Goal: Transaction & Acquisition: Purchase product/service

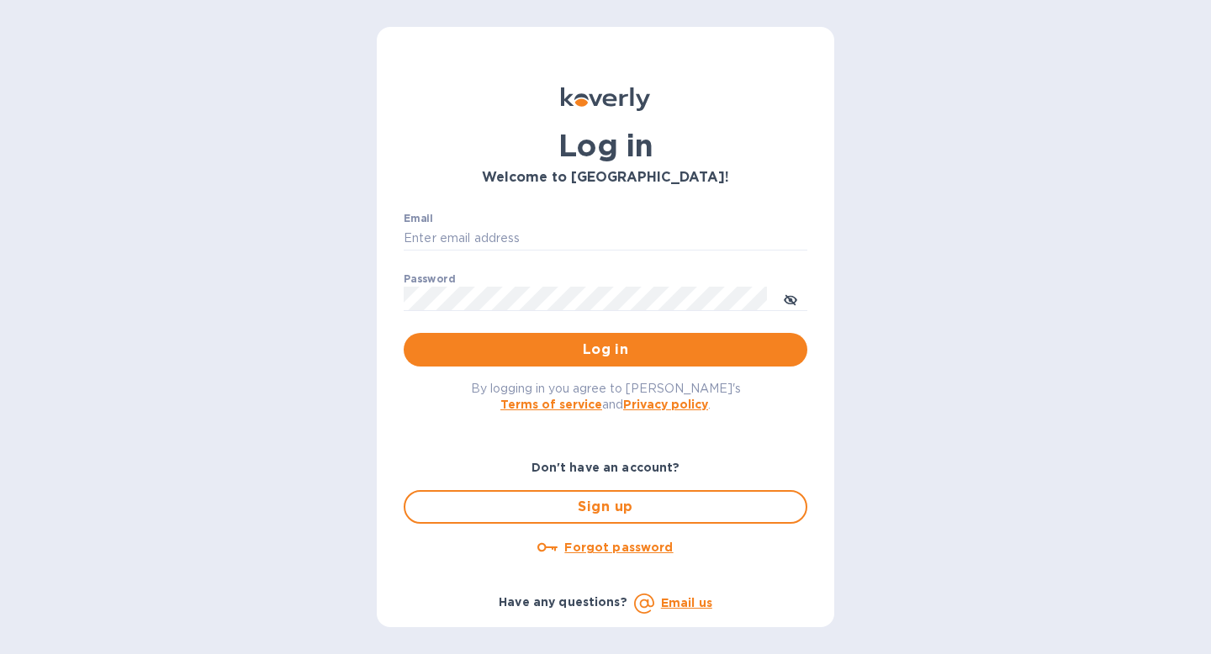
type input "[EMAIL_ADDRESS][DOMAIN_NAME]"
click at [573, 360] on button "Log in" at bounding box center [606, 350] width 404 height 34
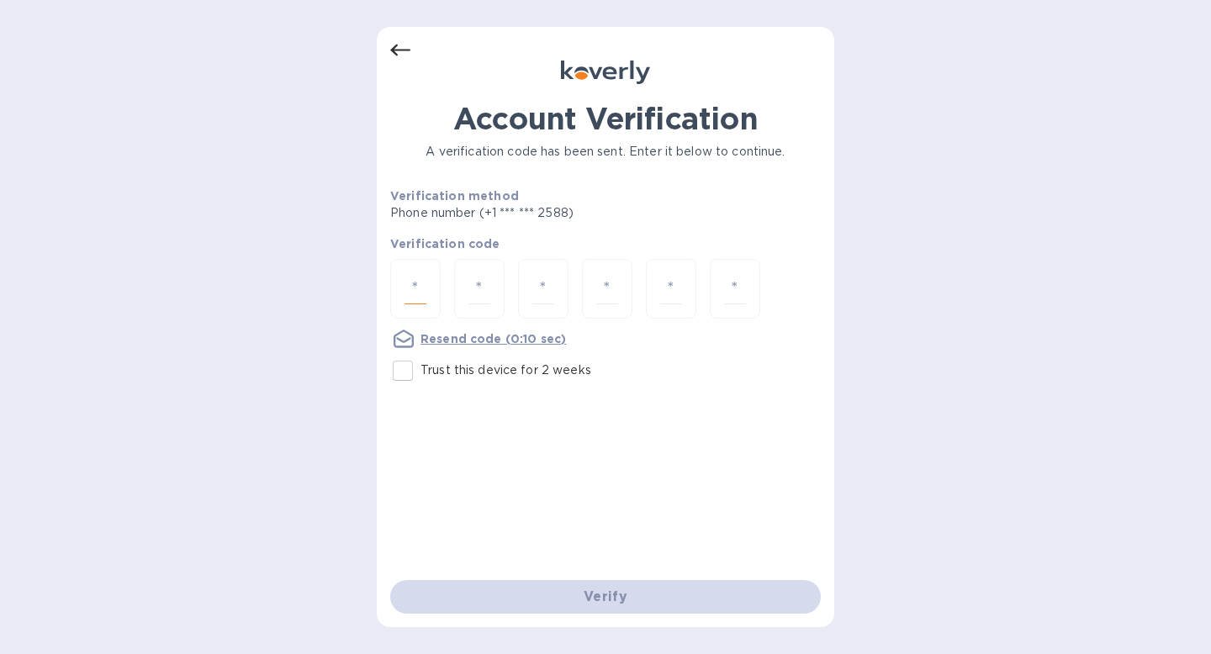
click at [425, 299] on input "number" at bounding box center [416, 288] width 22 height 31
click at [402, 360] on input "Trust this device for 2 weeks" at bounding box center [402, 370] width 35 height 35
checkbox input "true"
click at [405, 293] on input "number" at bounding box center [416, 288] width 22 height 31
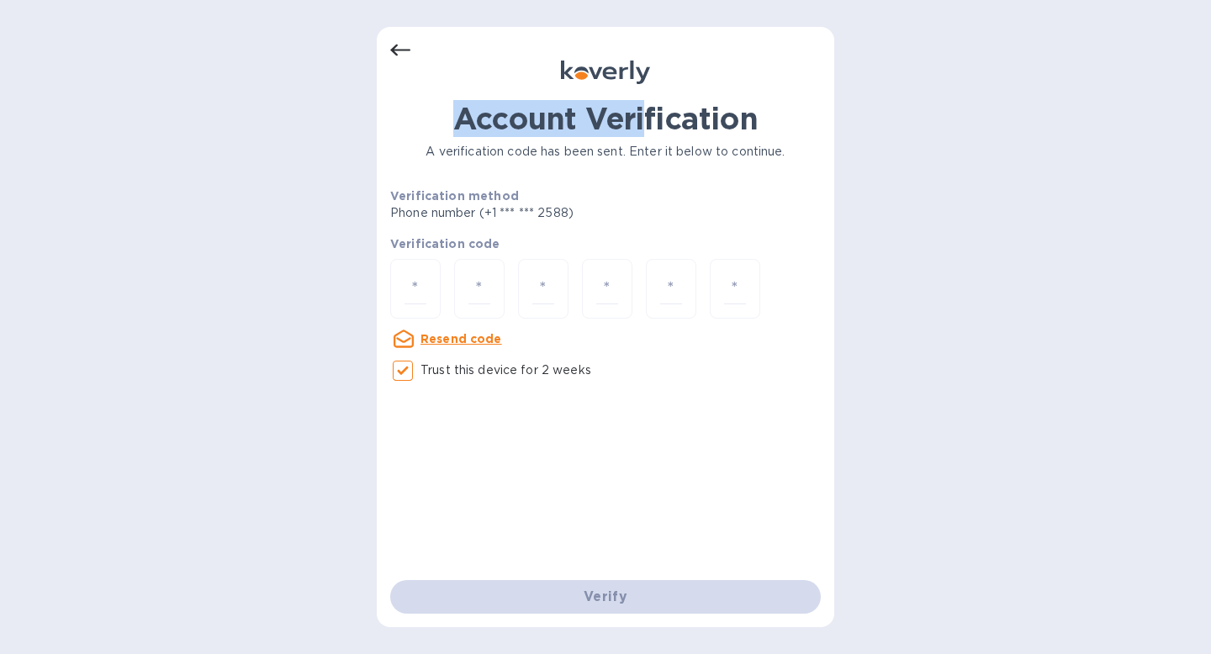
drag, startPoint x: 447, startPoint y: 118, endPoint x: 643, endPoint y: 127, distance: 196.2
click at [643, 127] on h1 "Account Verification" at bounding box center [605, 118] width 431 height 35
click at [645, 139] on div "Account Verification A verification code has been sent. Enter it below to conti…" at bounding box center [605, 245] width 431 height 288
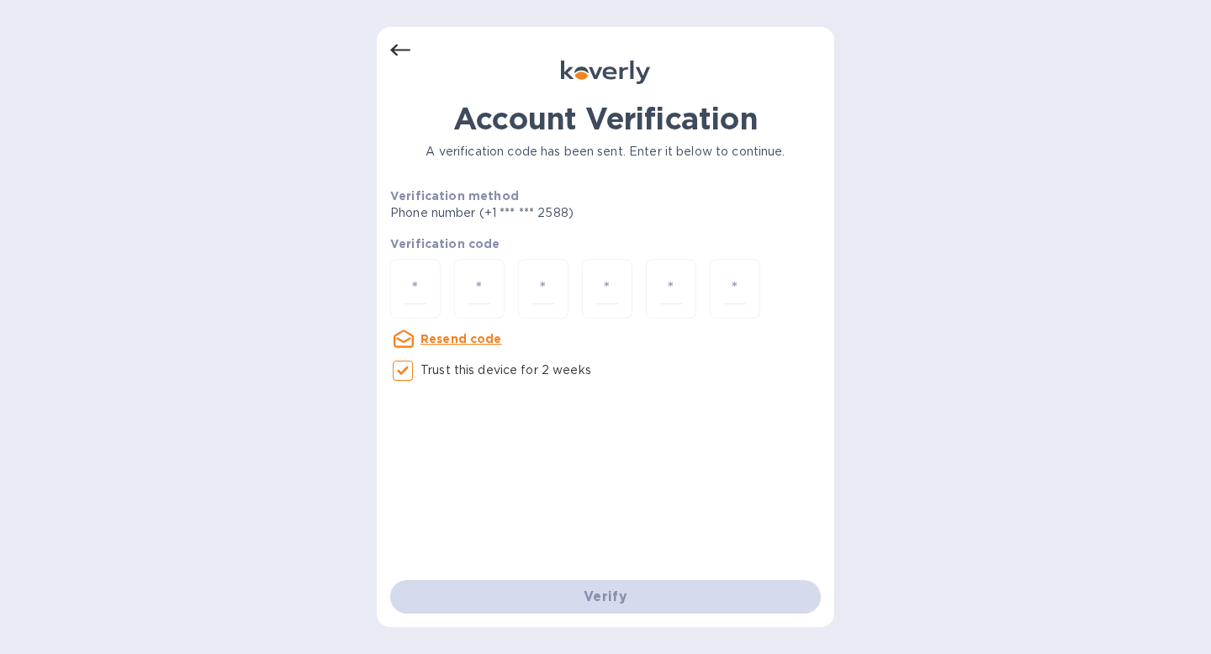
click at [645, 151] on p "A verification code has been sent. Enter it below to continue." at bounding box center [605, 152] width 431 height 18
click at [430, 294] on div at bounding box center [415, 289] width 50 height 60
type input "6"
type input "3"
type input "8"
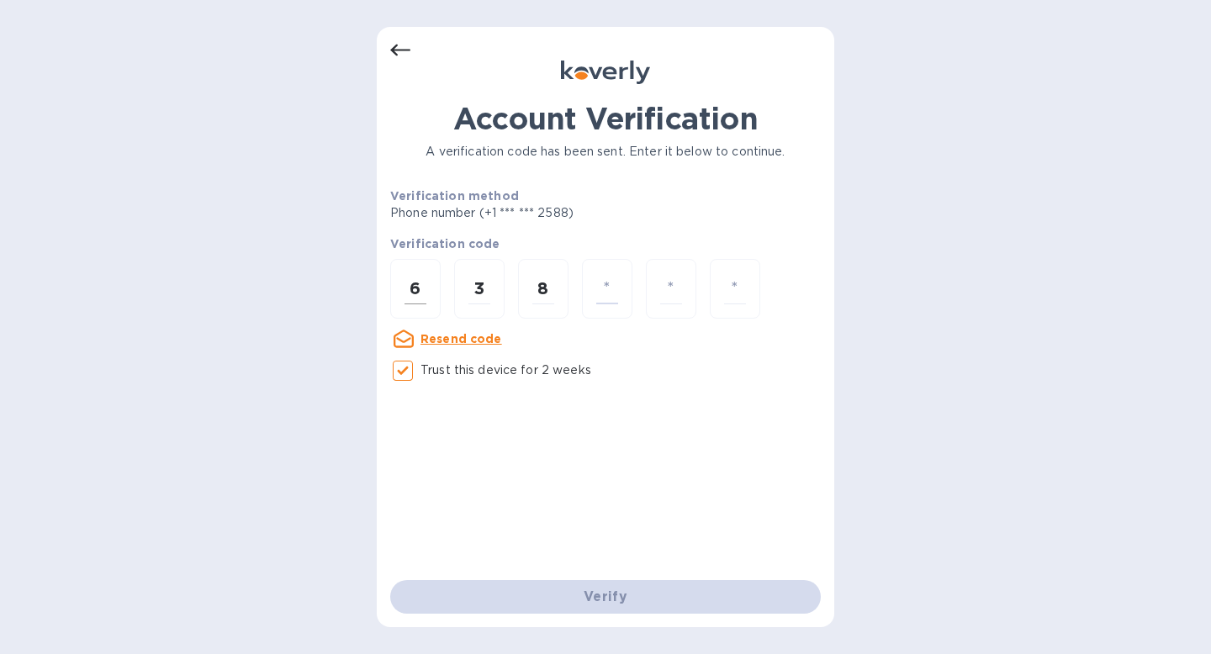
type input "2"
type input "3"
type input "8"
type input "7"
type input "2"
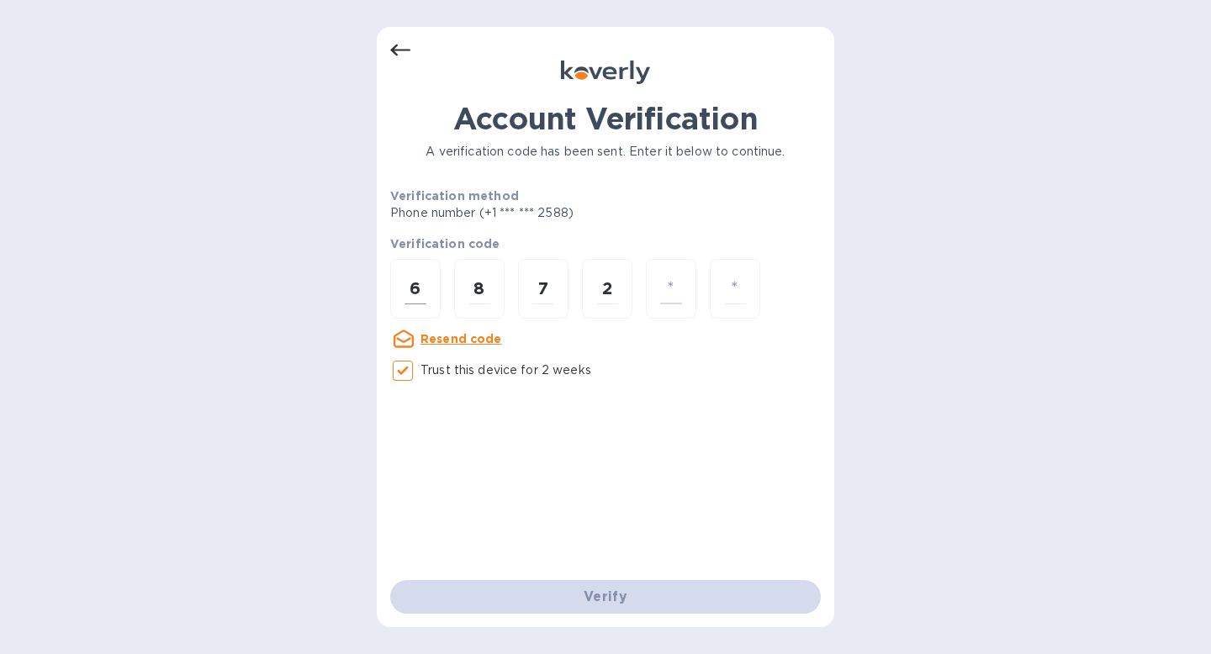
type input "3"
type input "6"
type input "3"
type input "8"
type input "7"
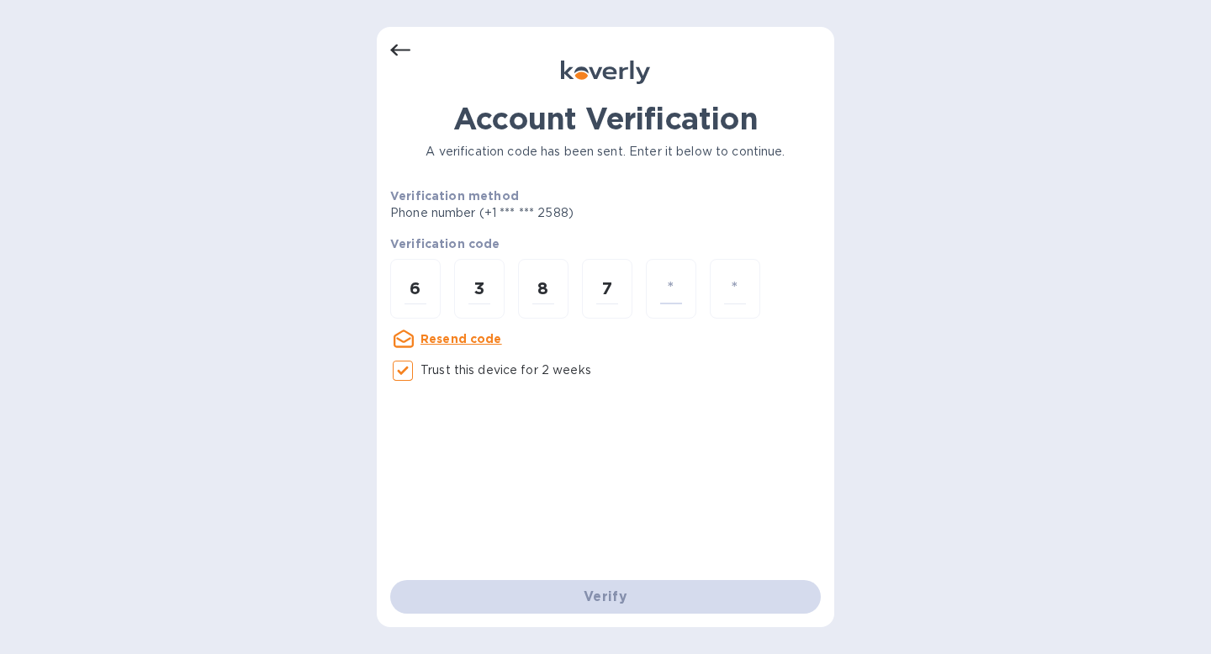
type input "2"
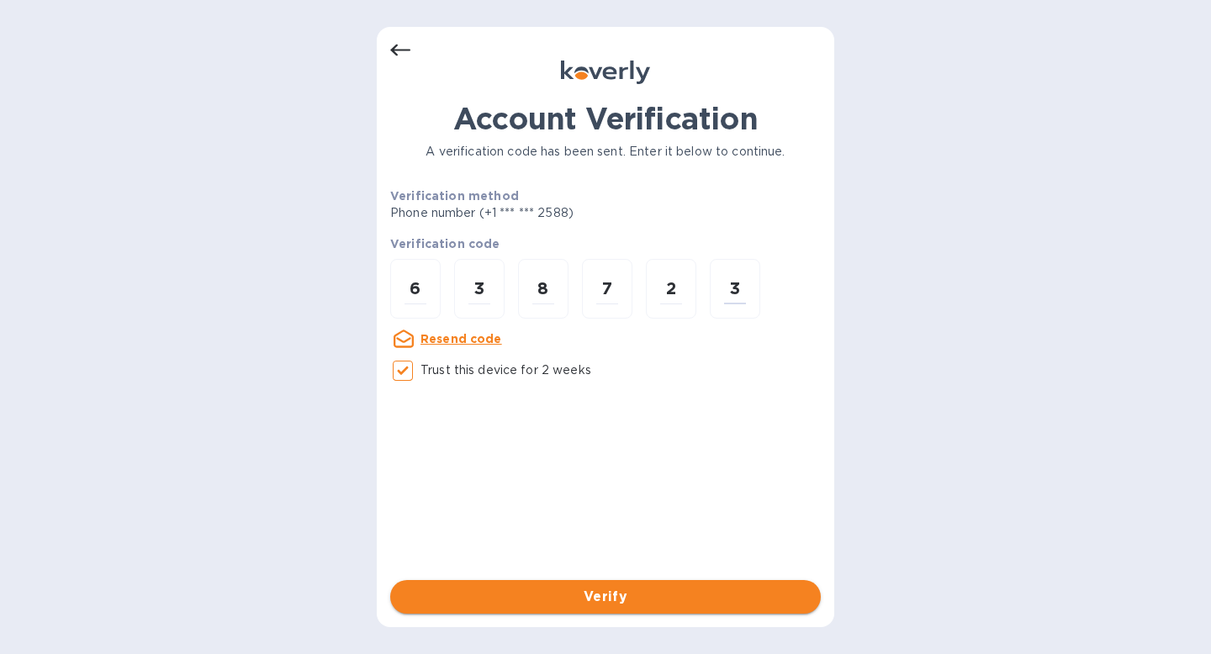
type input "3"
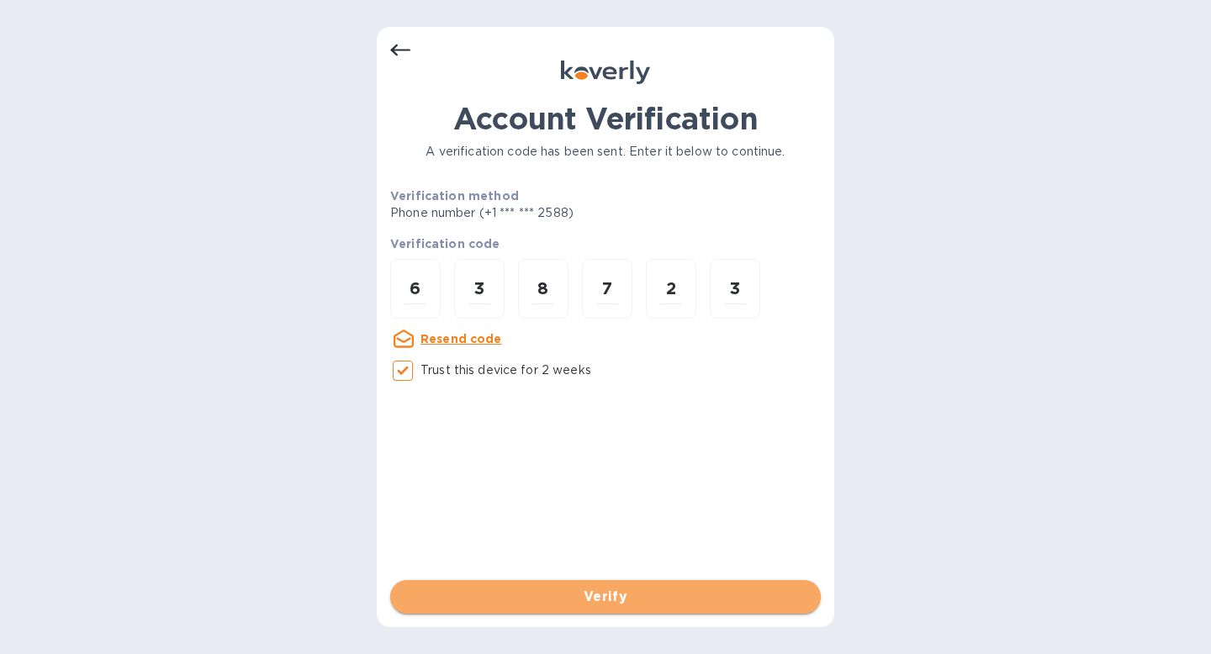
click at [581, 598] on span "Verify" at bounding box center [606, 597] width 404 height 20
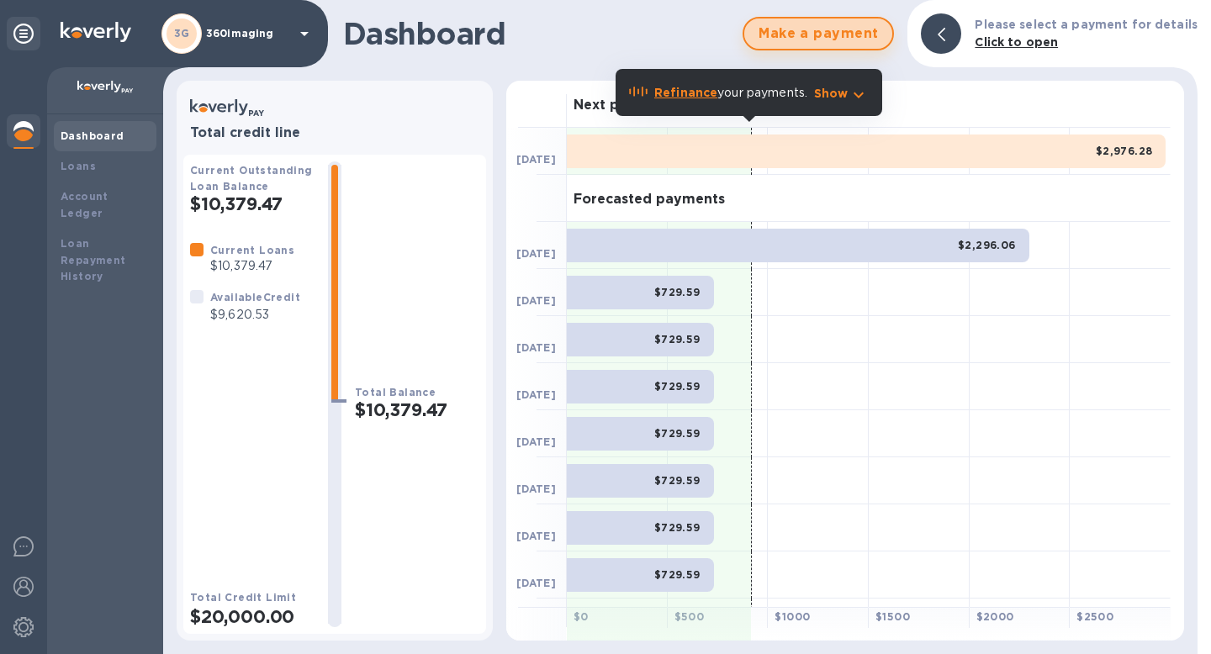
click at [876, 32] on span "Make a payment" at bounding box center [818, 34] width 121 height 20
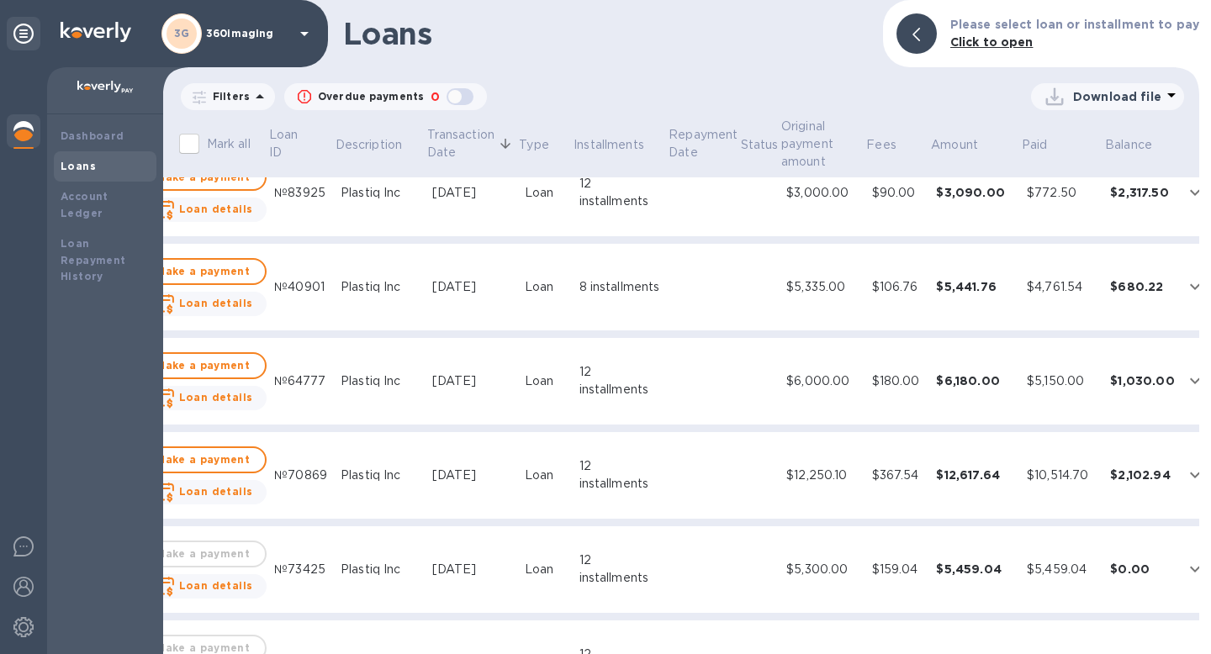
scroll to position [140, 48]
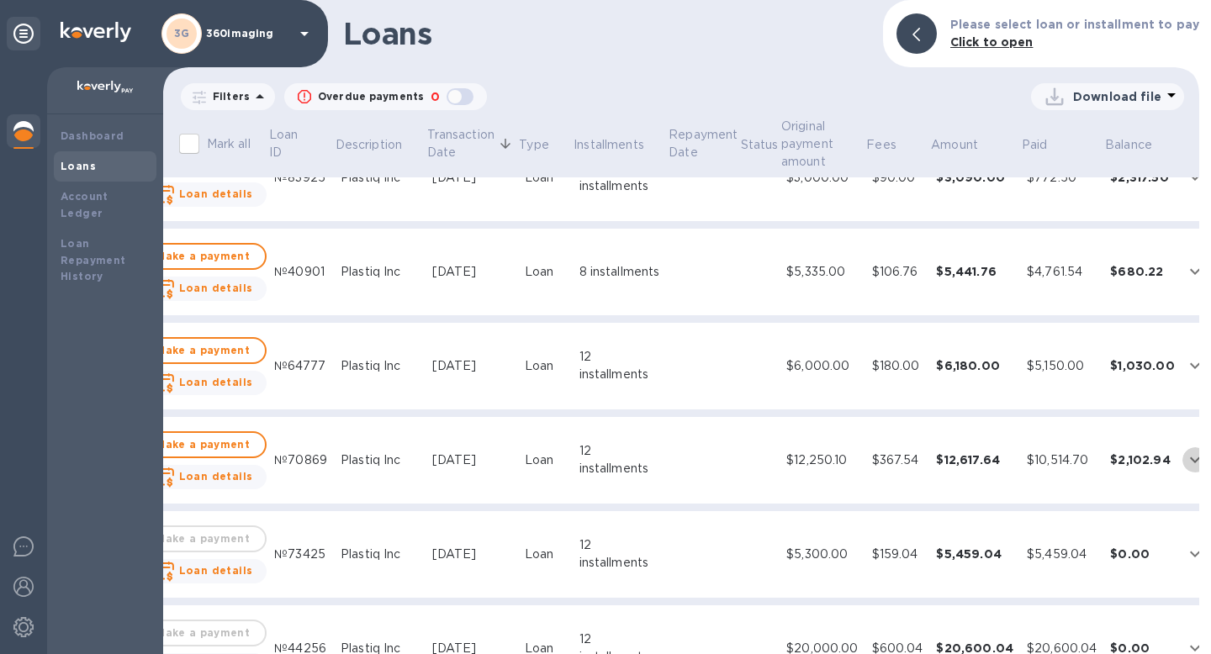
click at [1183, 449] on button "expand row" at bounding box center [1195, 459] width 25 height 25
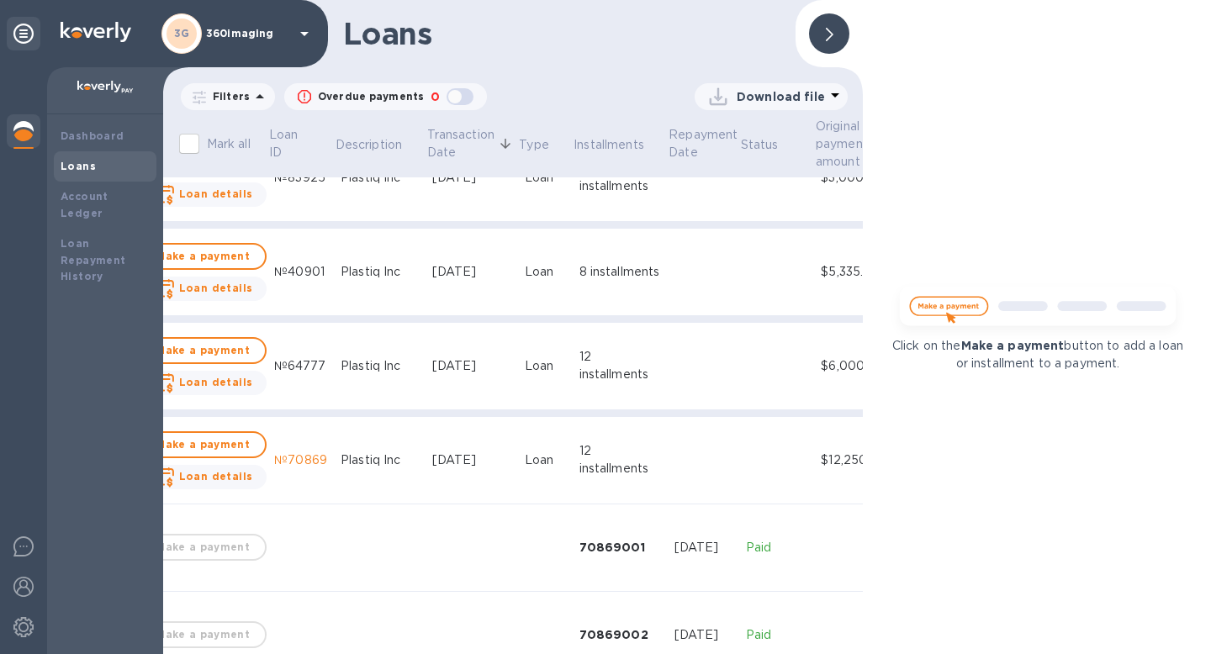
click at [1022, 357] on p "Click on the Make a payment button to add a loan or installment to a payment." at bounding box center [1038, 354] width 296 height 35
click at [826, 34] on icon at bounding box center [830, 34] width 8 height 13
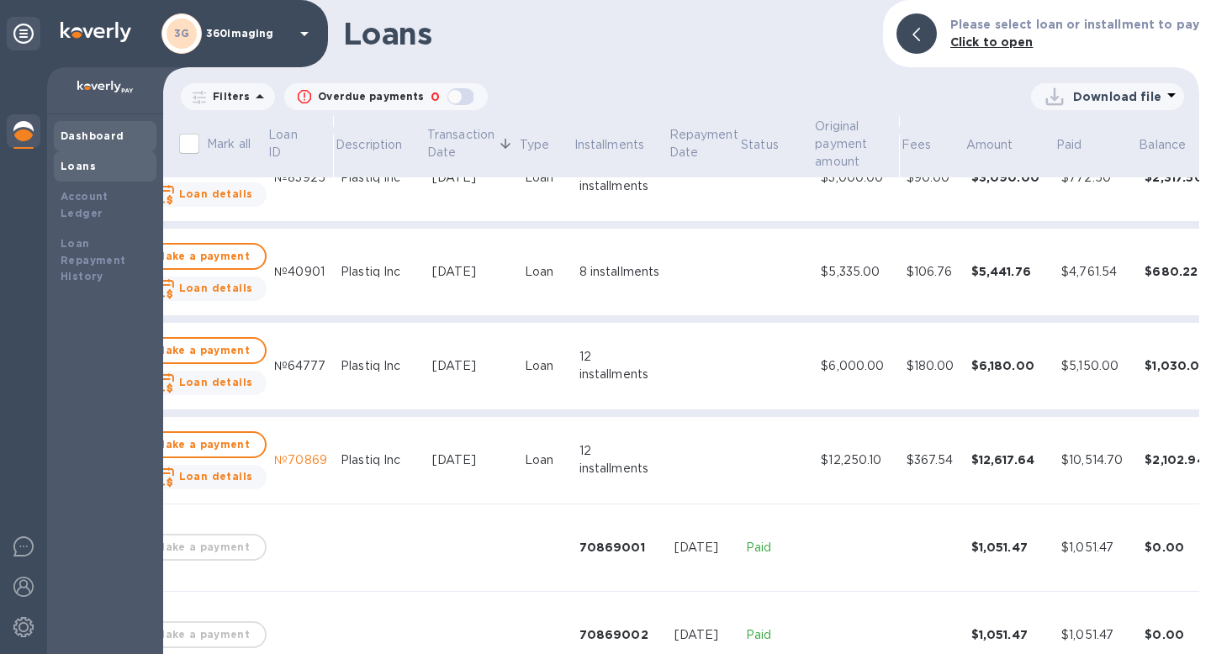
click at [95, 135] on b "Dashboard" at bounding box center [93, 136] width 64 height 13
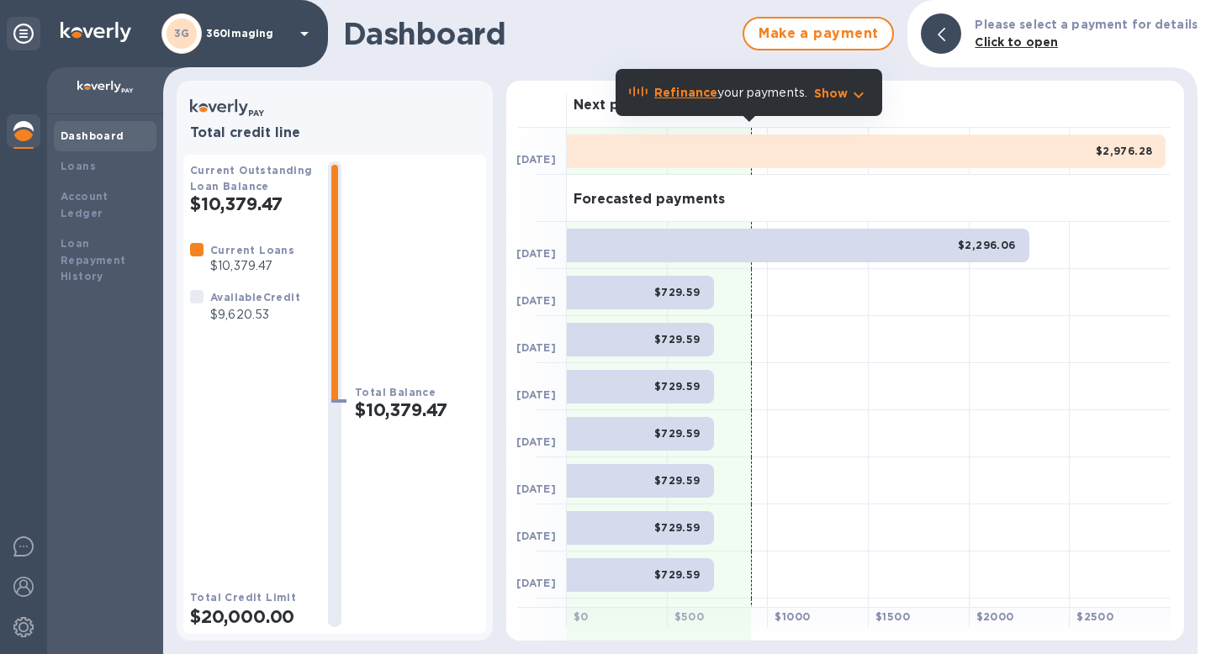
click at [1031, 144] on div "$2,976.28" at bounding box center [866, 152] width 599 height 34
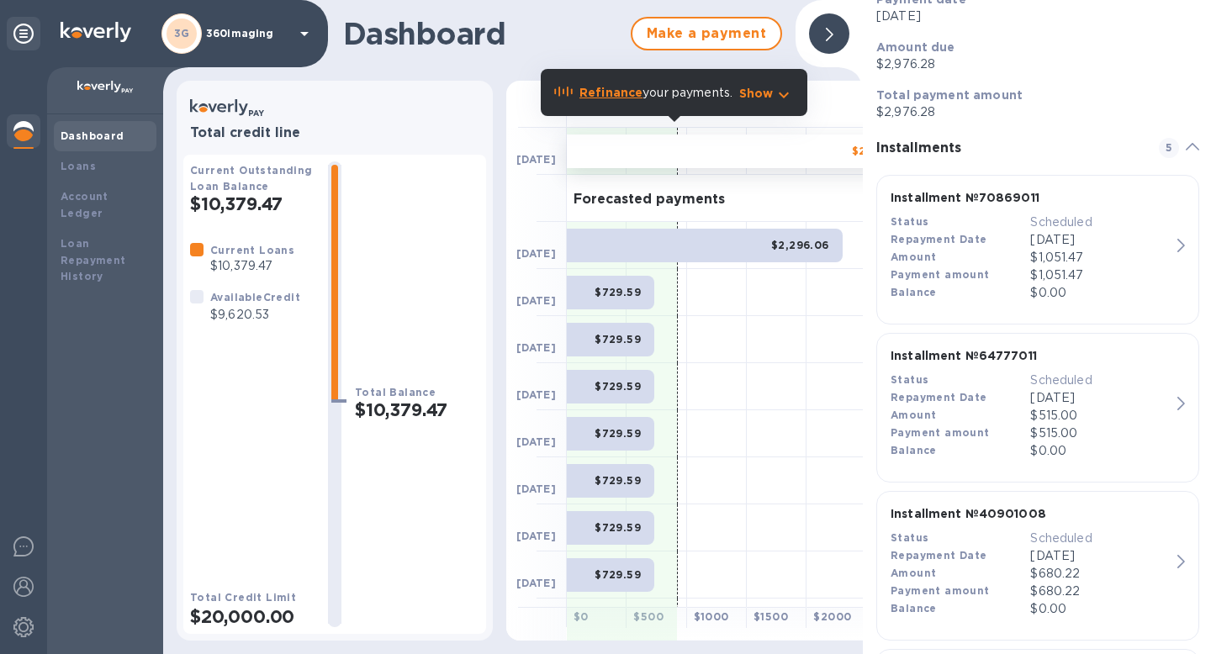
scroll to position [81, 0]
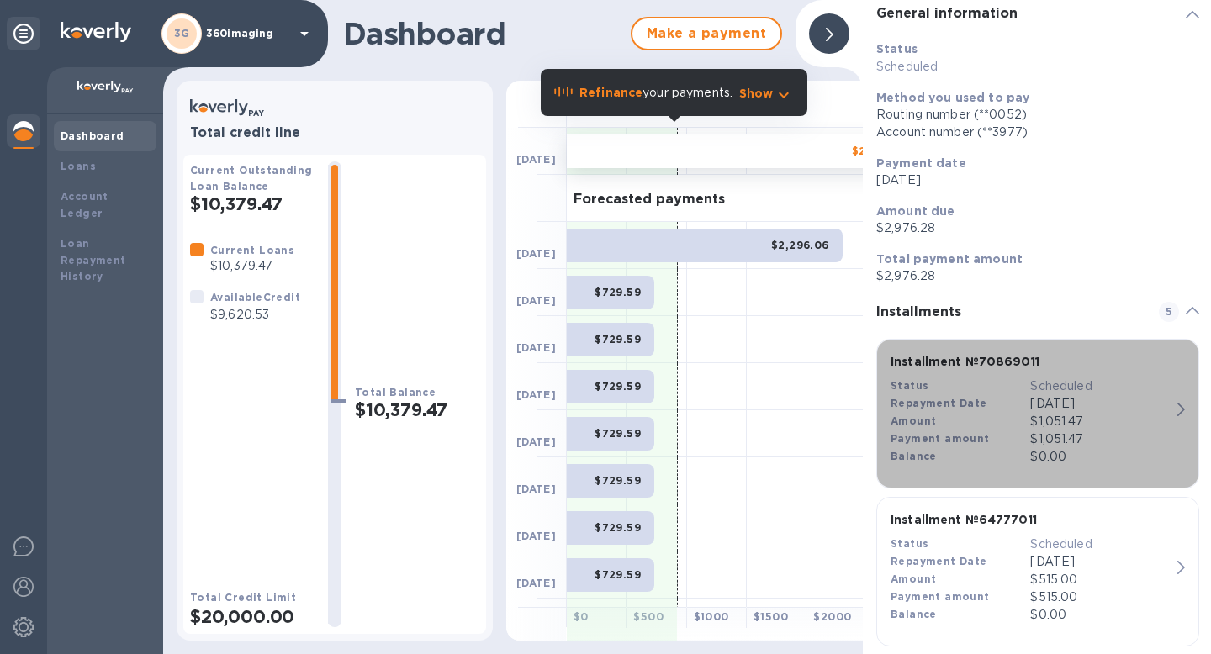
click at [1064, 412] on p "Oct 14, 2025" at bounding box center [1100, 404] width 140 height 18
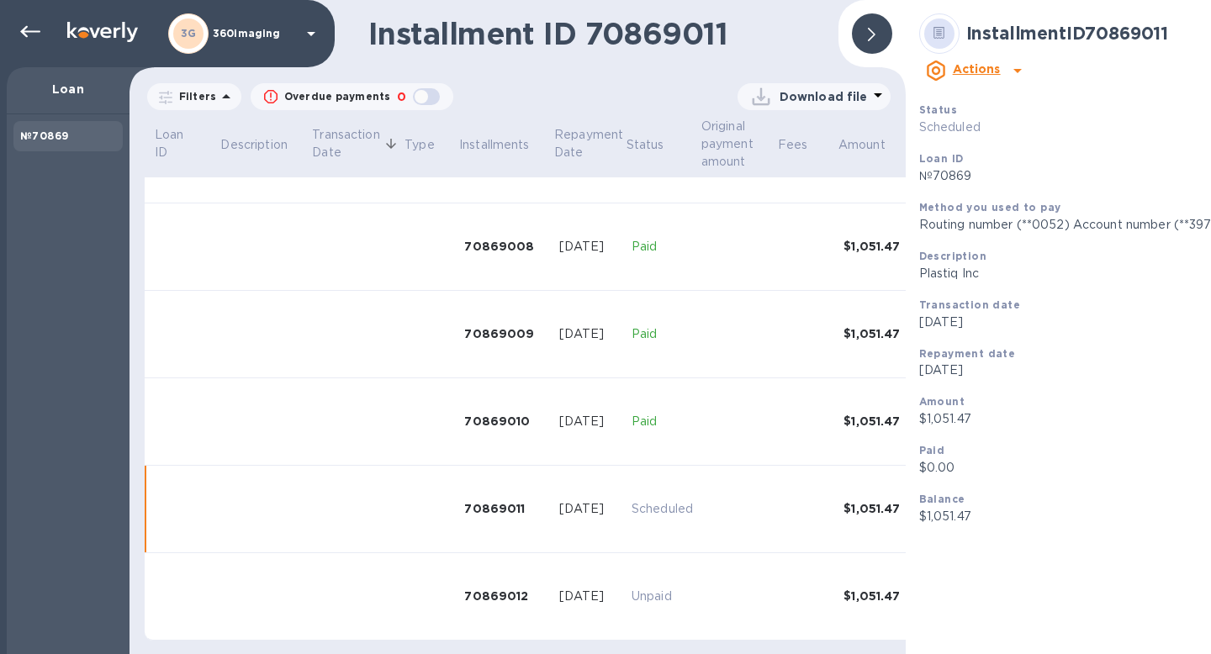
scroll to position [690, 0]
click at [852, 24] on div at bounding box center [872, 33] width 40 height 40
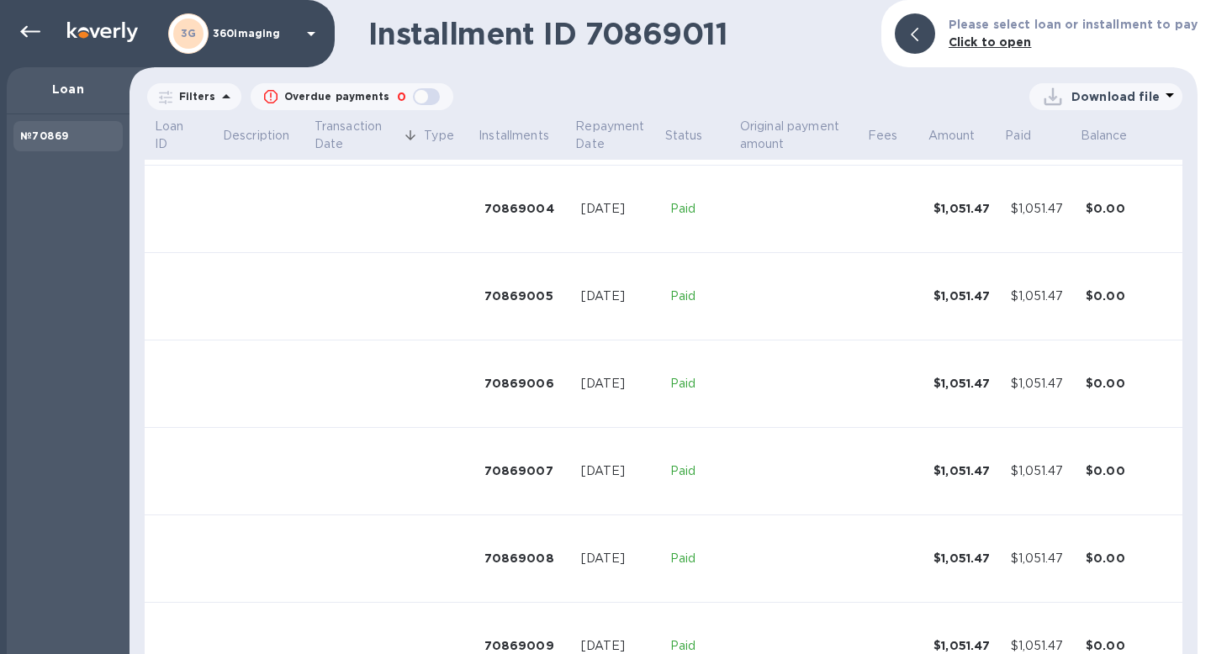
scroll to position [659, 0]
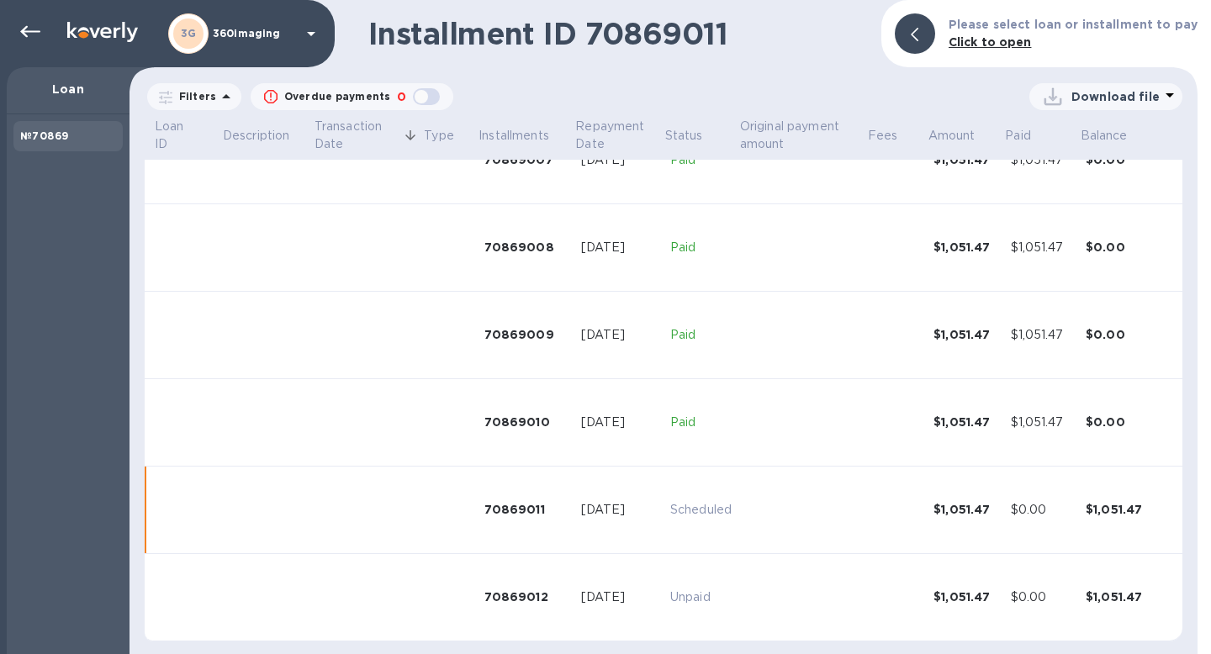
click at [807, 491] on td at bounding box center [802, 510] width 128 height 87
click at [718, 506] on p "Scheduled" at bounding box center [700, 510] width 61 height 18
click at [934, 510] on div "$1,051.47" at bounding box center [966, 509] width 64 height 17
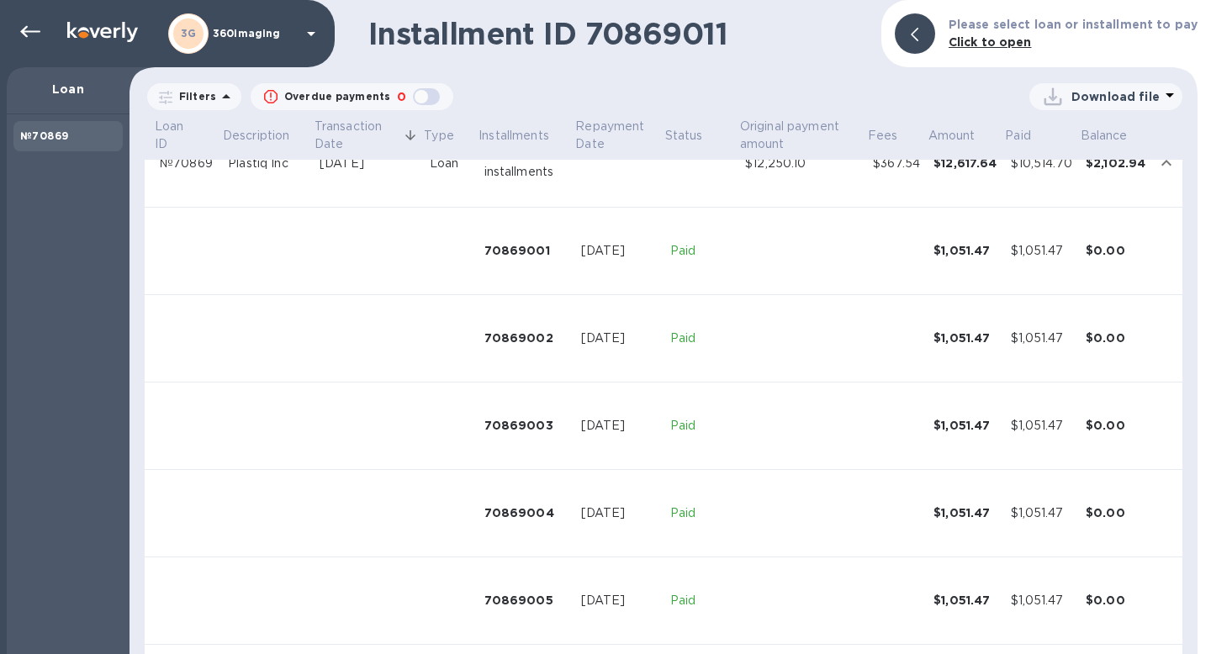
scroll to position [0, 0]
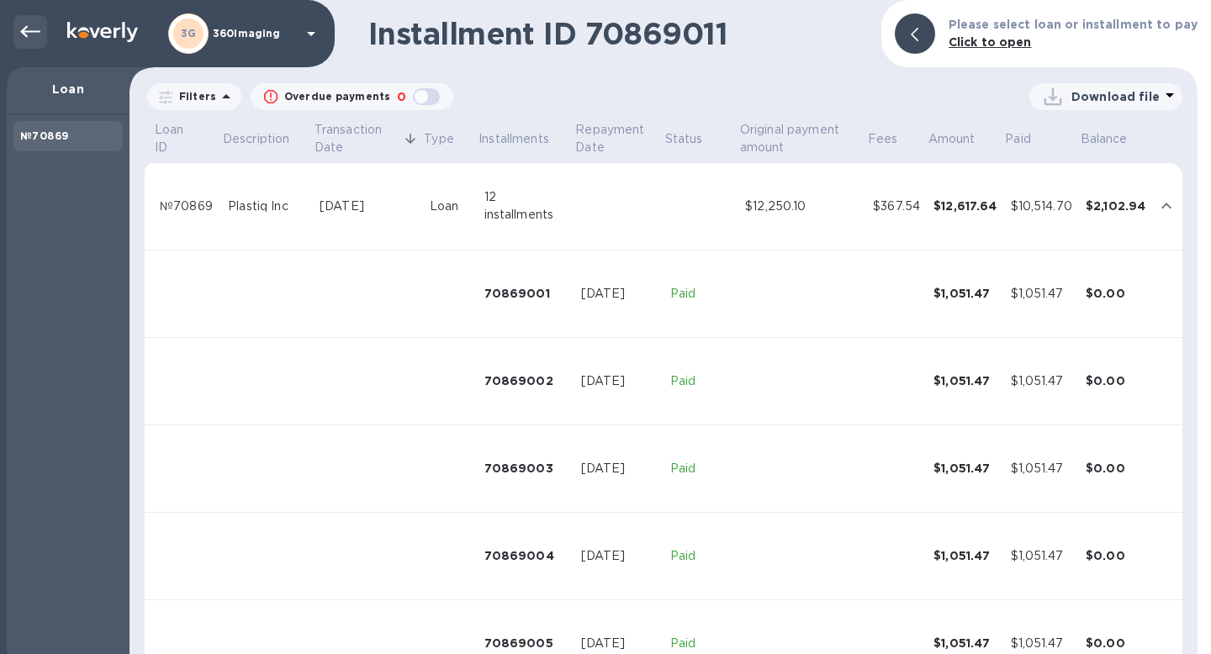
click at [29, 31] on icon at bounding box center [30, 32] width 20 height 12
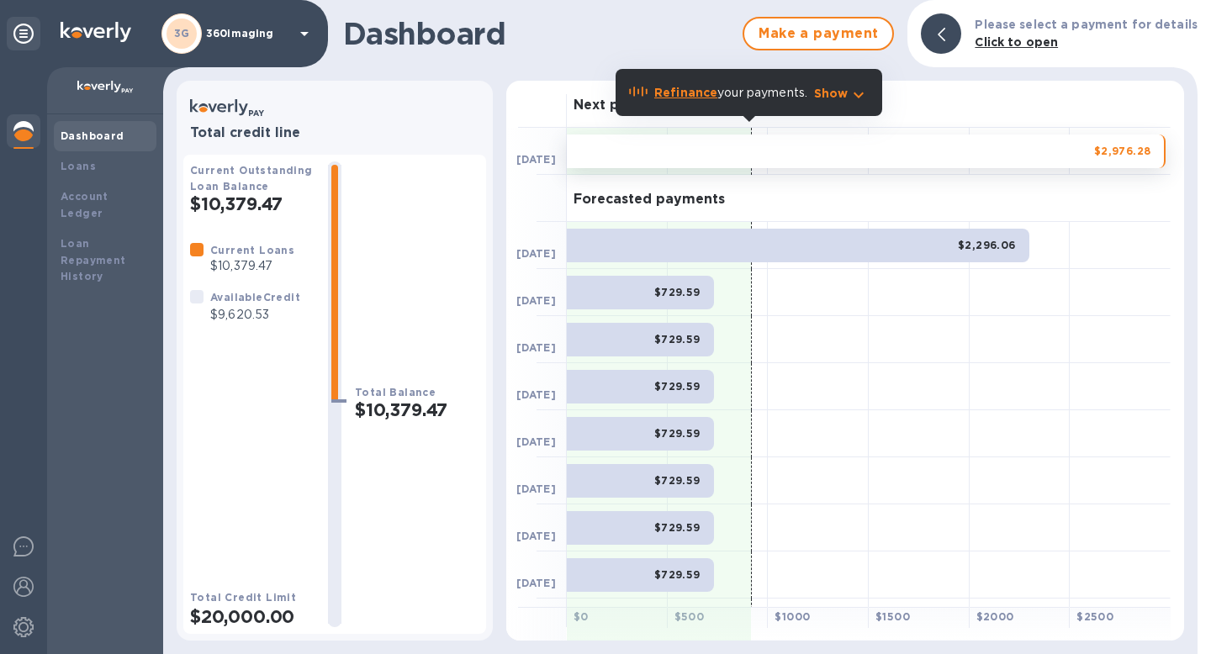
click at [974, 147] on div "$2,976.28" at bounding box center [866, 152] width 599 height 34
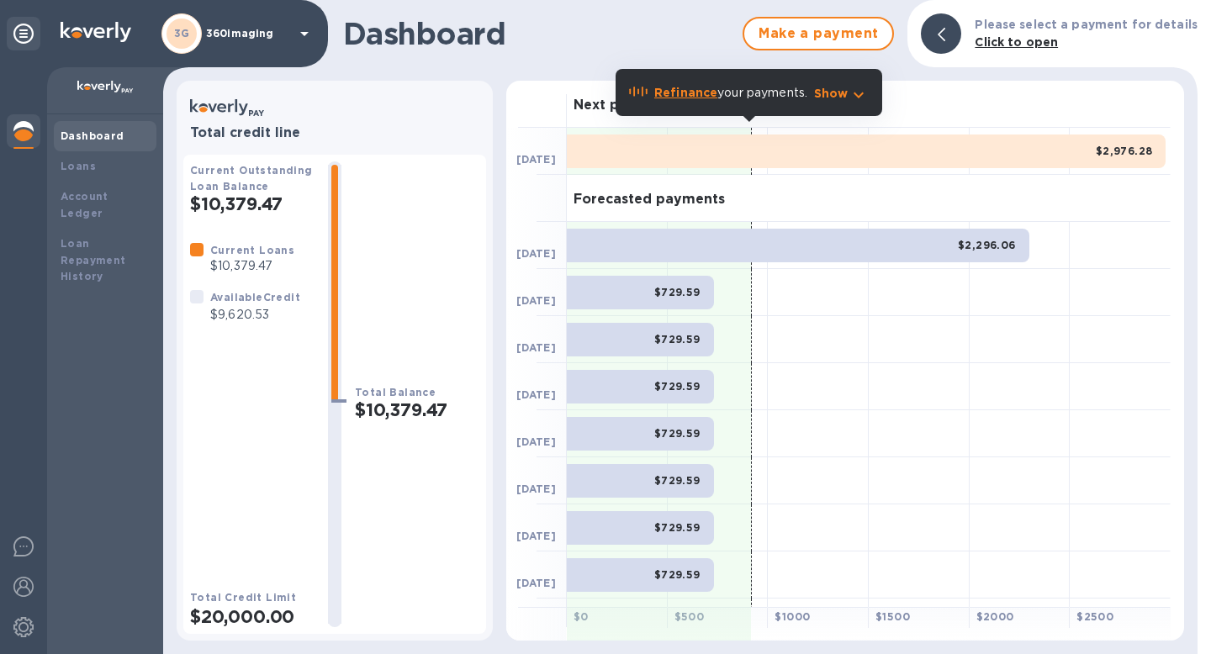
click at [934, 140] on div "$2,976.28" at bounding box center [866, 152] width 599 height 34
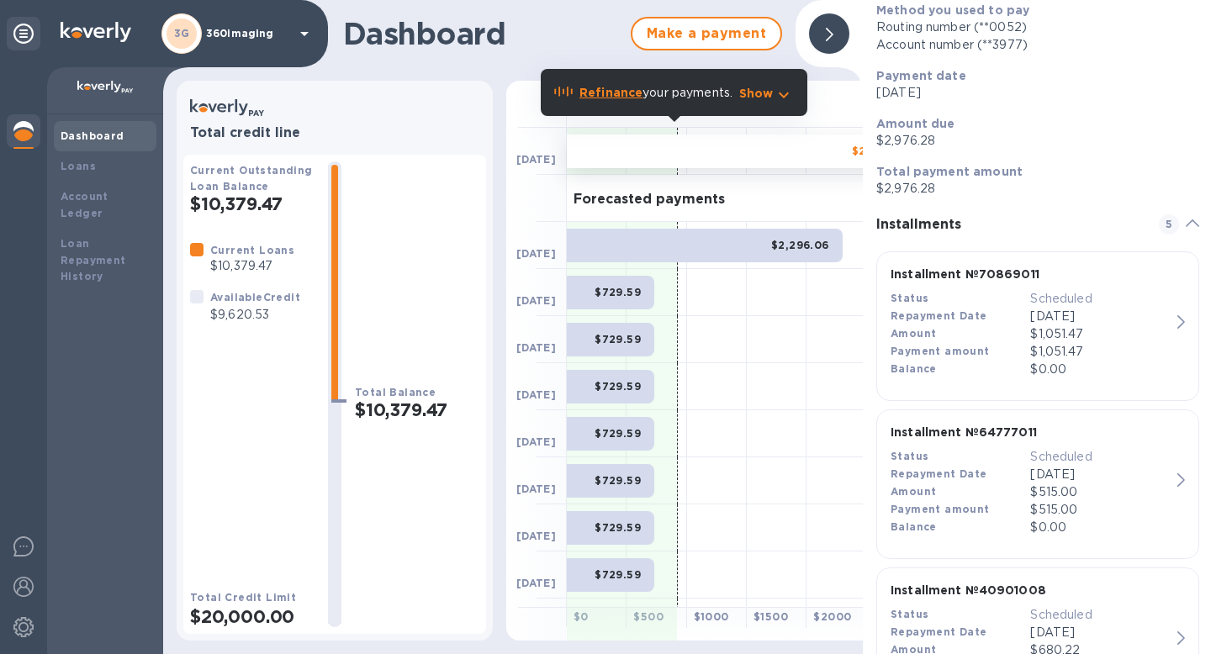
scroll to position [174, 0]
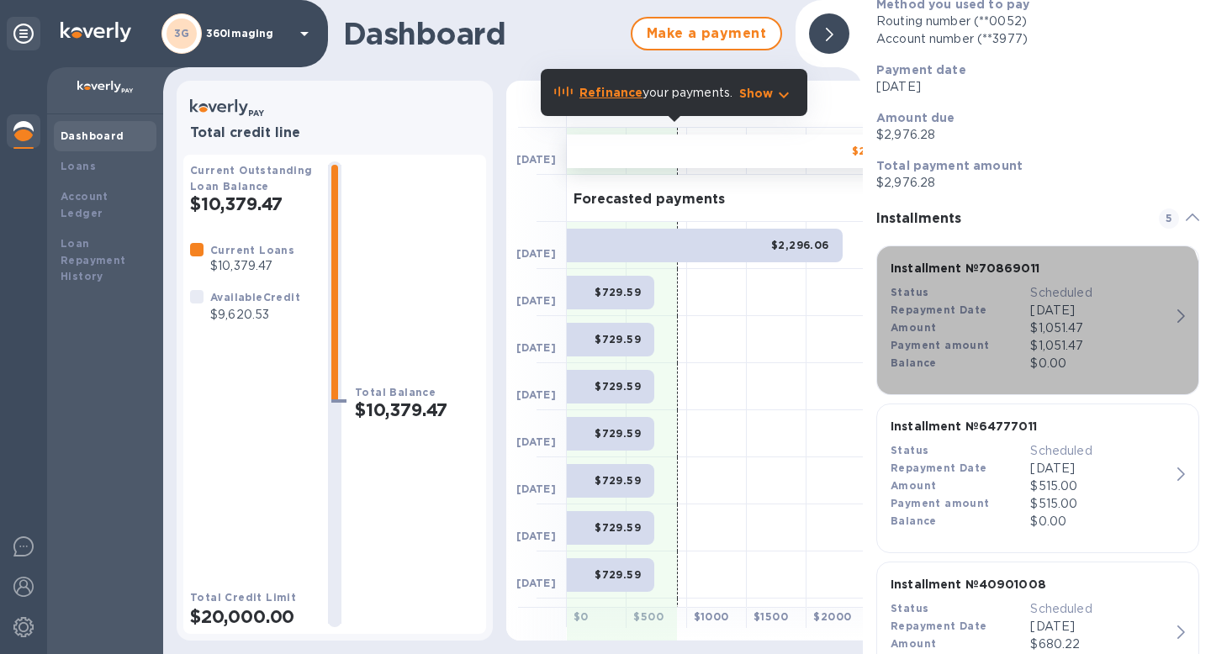
click at [976, 335] on div "Amount" at bounding box center [961, 329] width 140 height 18
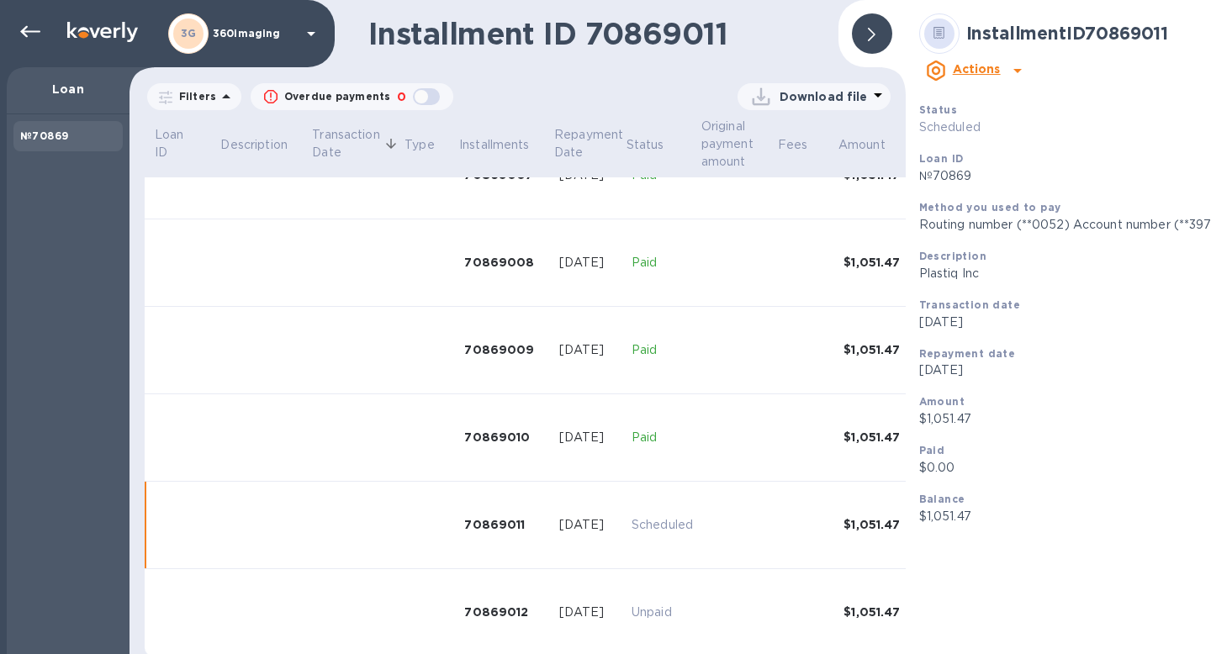
scroll to position [690, 0]
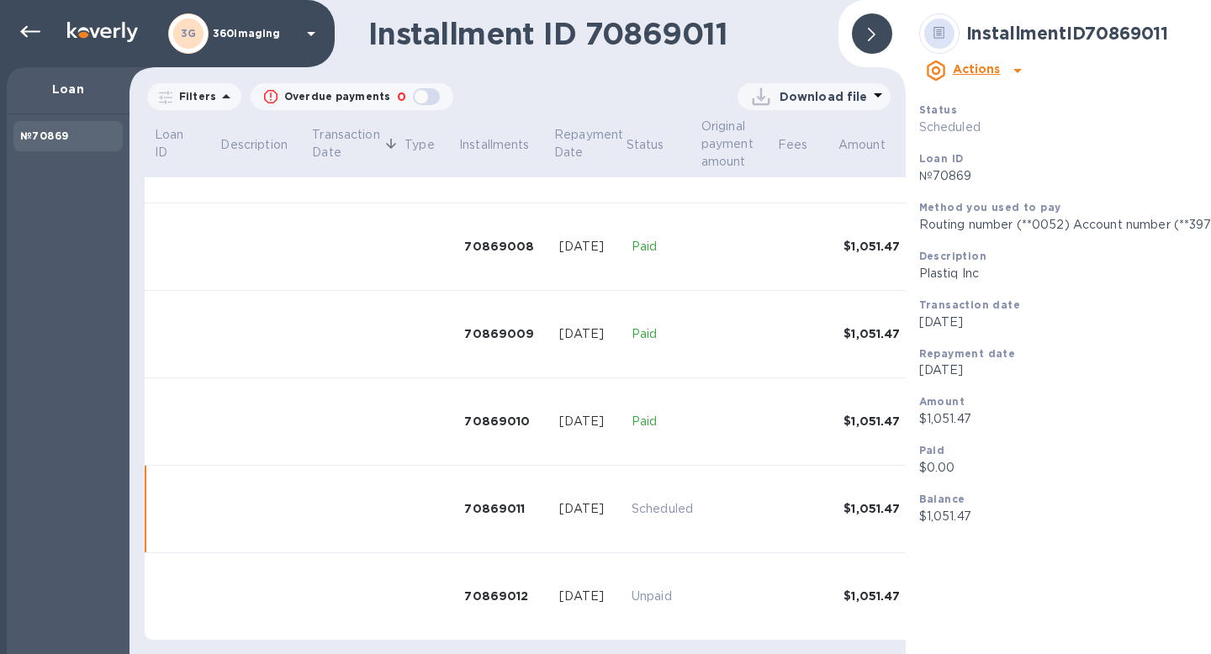
click at [1001, 62] on b "Actions" at bounding box center [977, 68] width 48 height 13
click at [1180, 35] on div at bounding box center [605, 327] width 1211 height 654
click at [852, 40] on div at bounding box center [872, 33] width 40 height 40
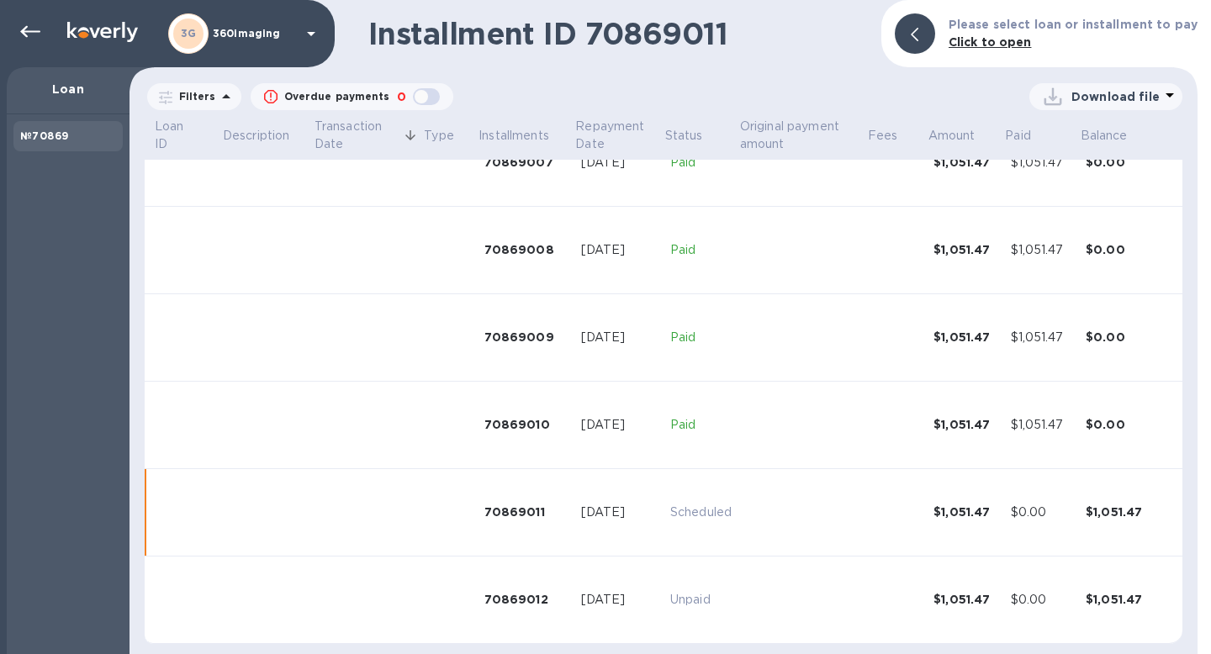
scroll to position [659, 0]
click at [997, 34] on p "Click to open" at bounding box center [1073, 43] width 249 height 18
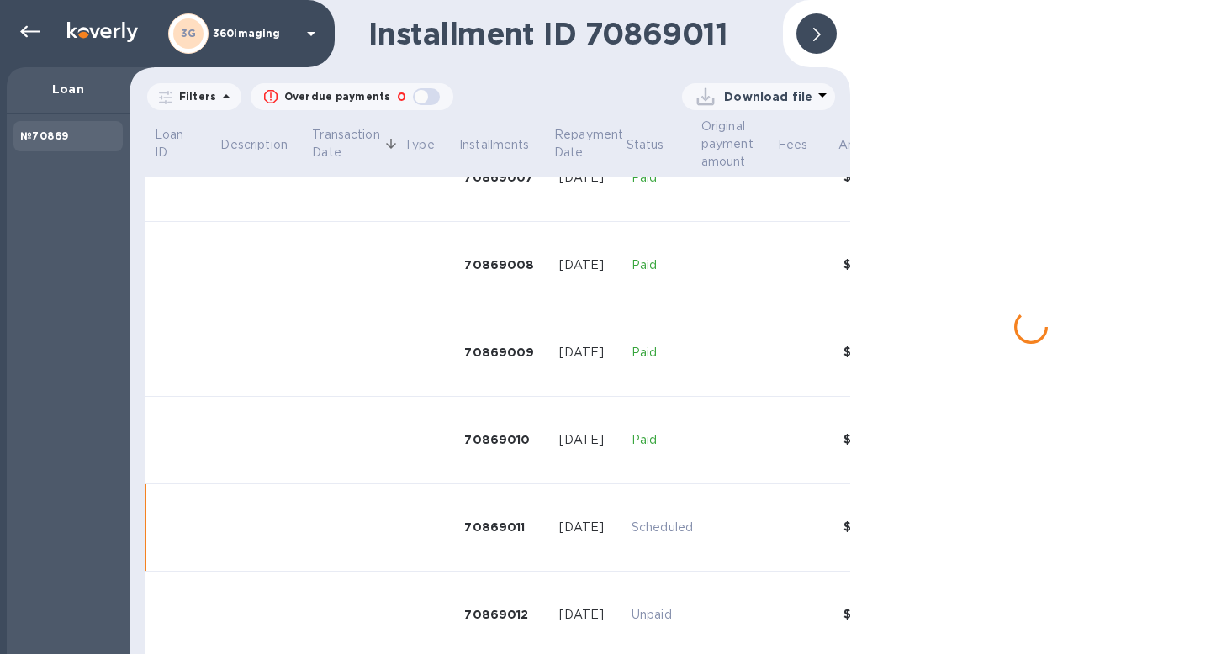
scroll to position [676, 0]
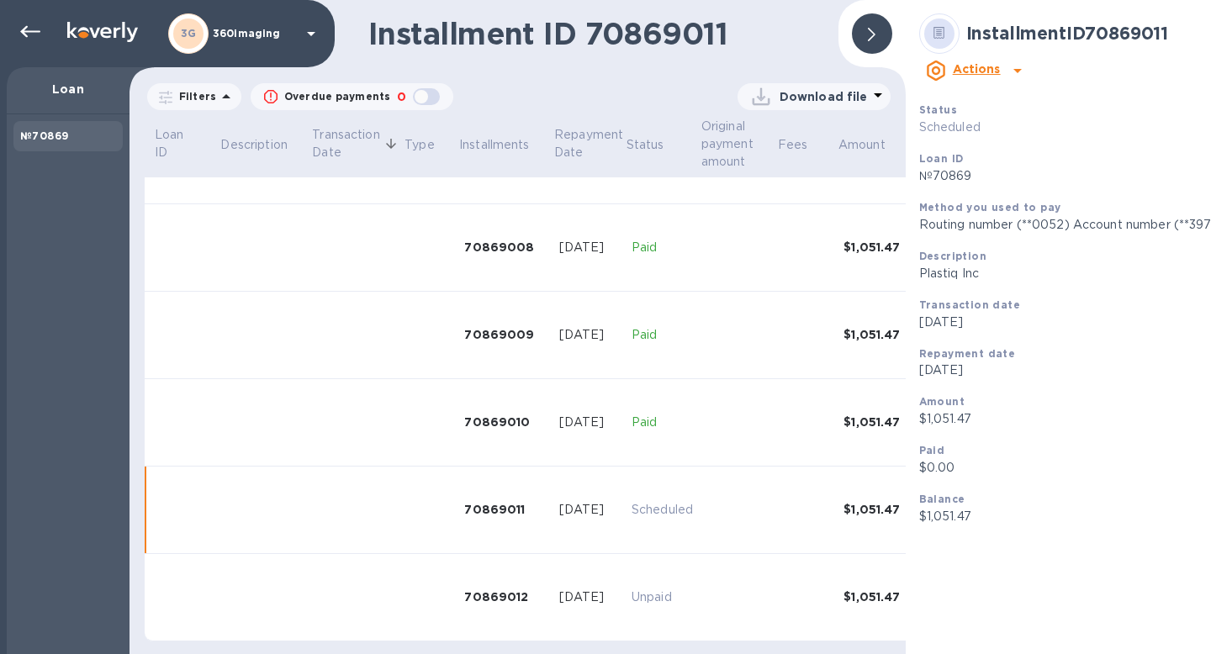
click at [852, 40] on div at bounding box center [872, 33] width 40 height 40
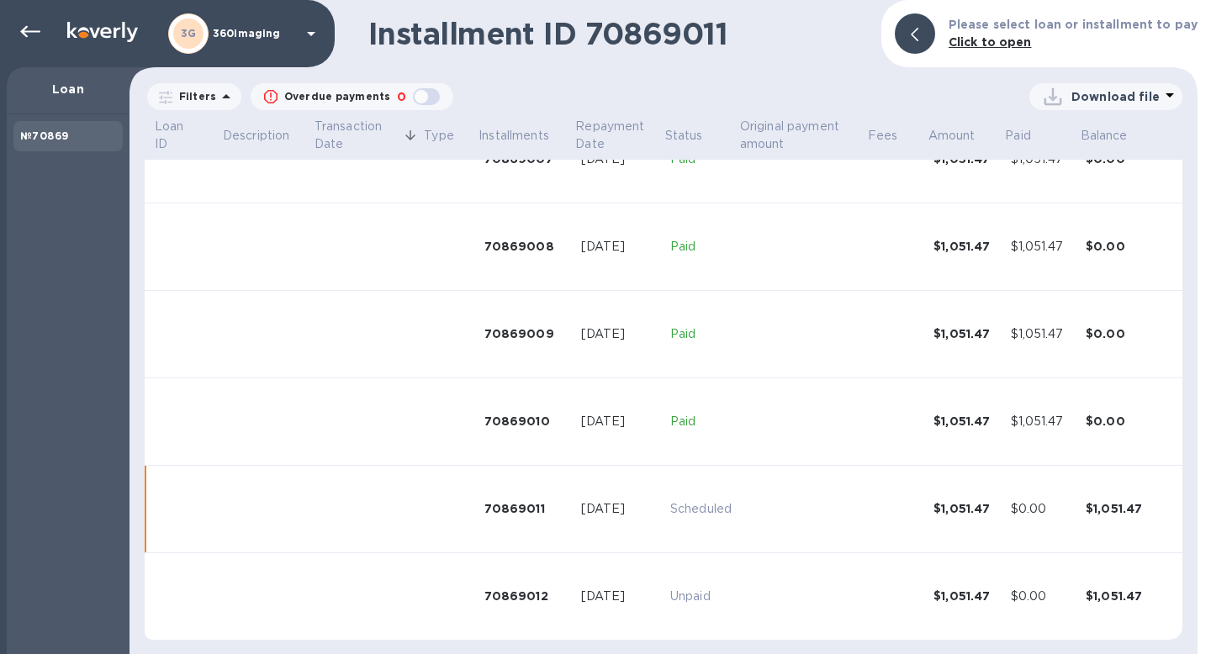
scroll to position [659, 0]
click at [26, 39] on icon at bounding box center [30, 32] width 20 height 20
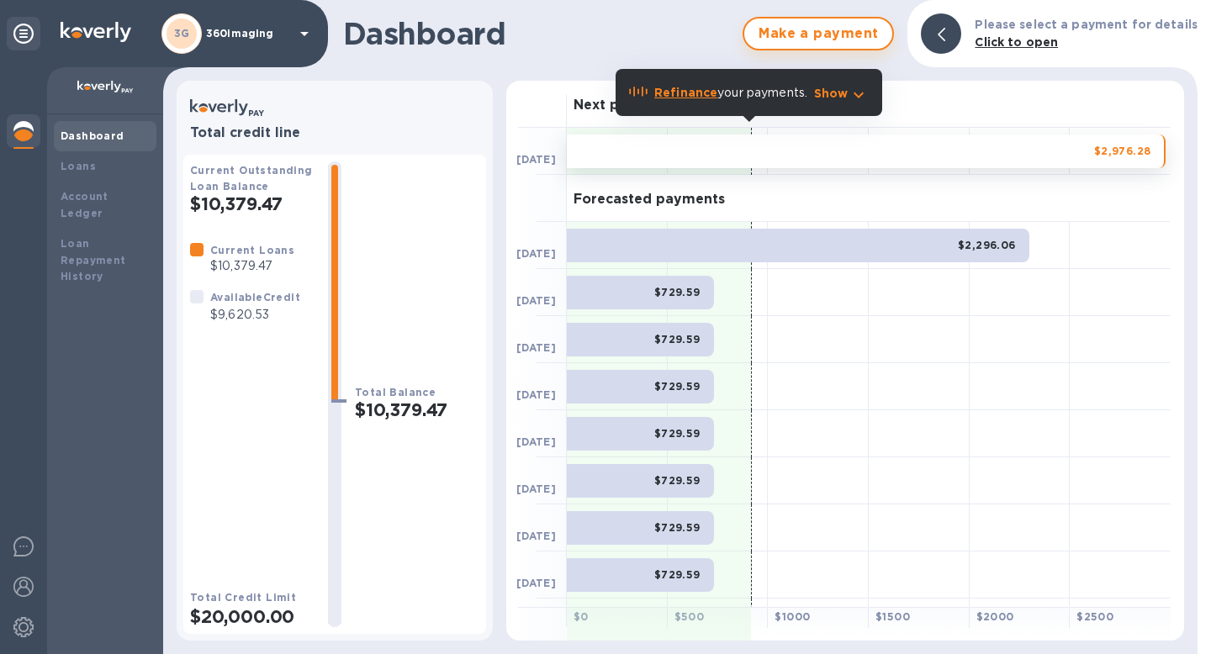
click at [879, 41] on span "Make a payment" at bounding box center [818, 34] width 121 height 20
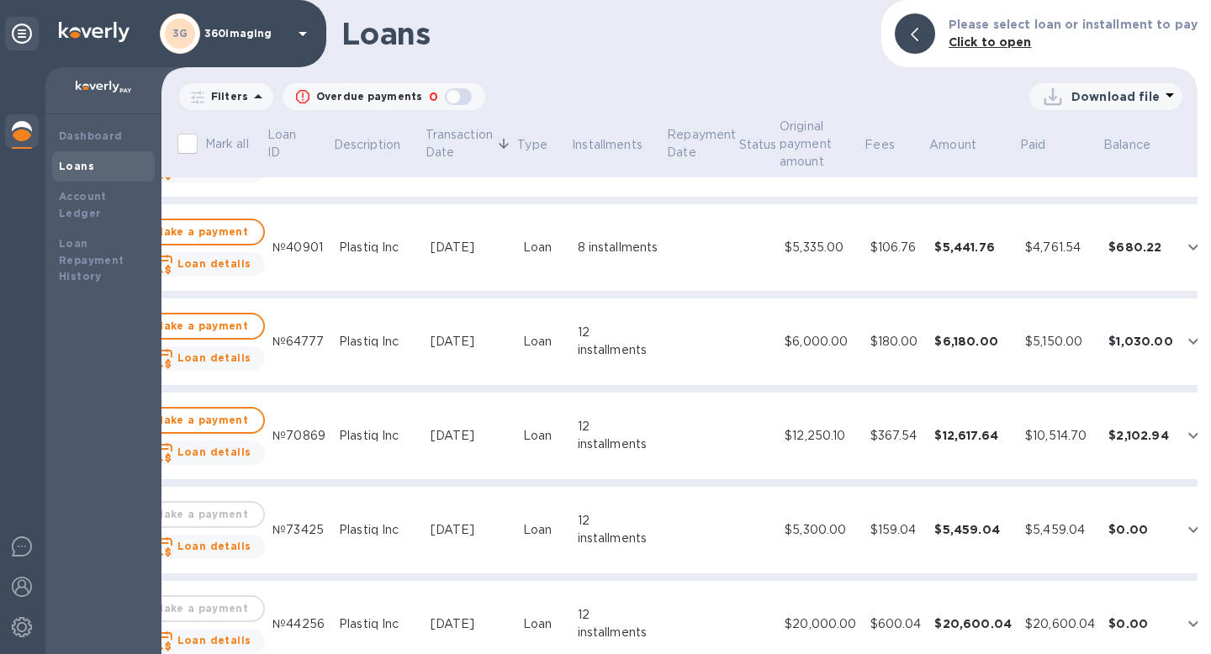
scroll to position [159, 48]
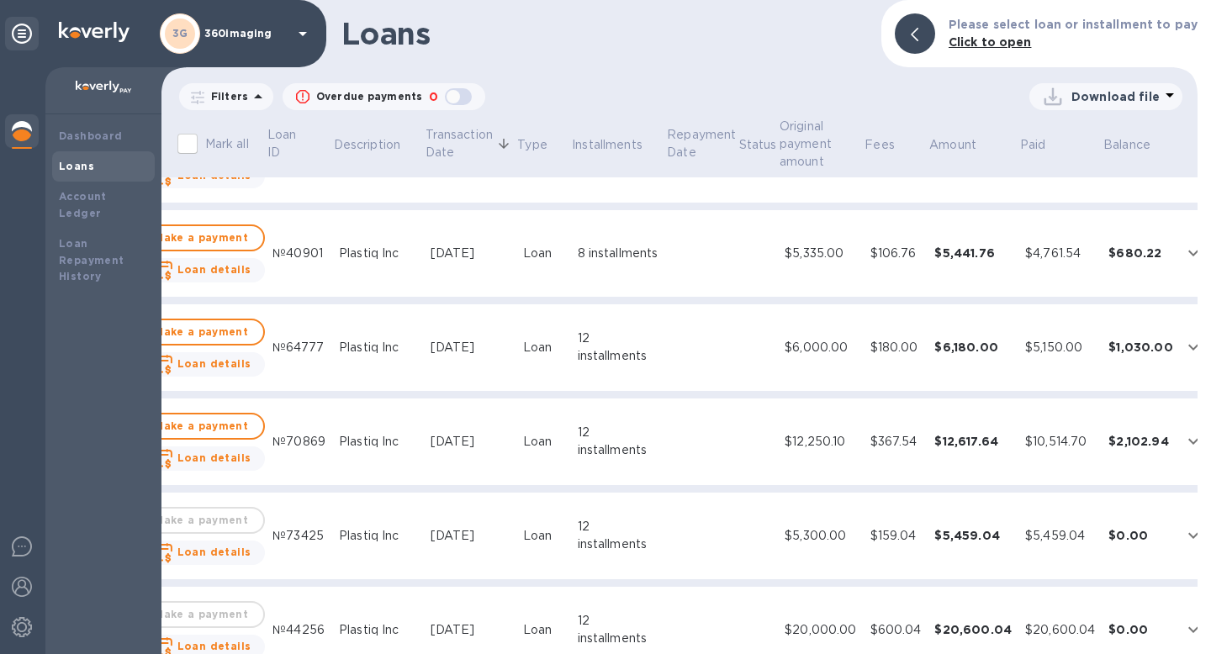
click at [758, 453] on td at bounding box center [758, 442] width 40 height 87
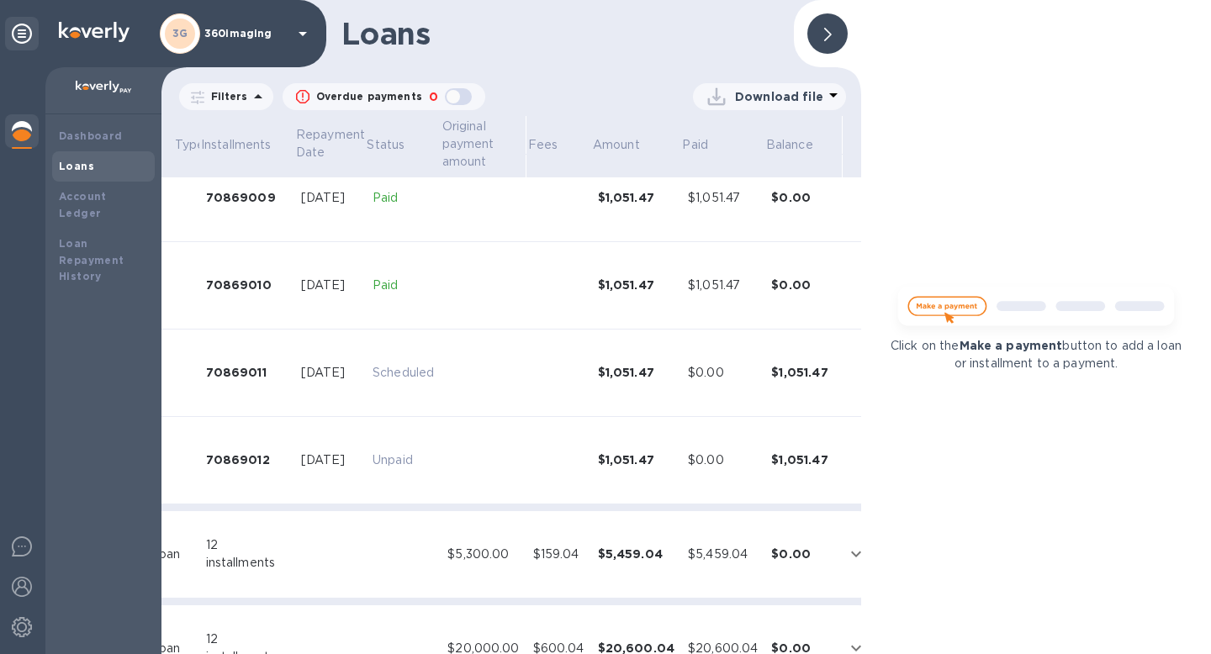
scroll to position [1190, 0]
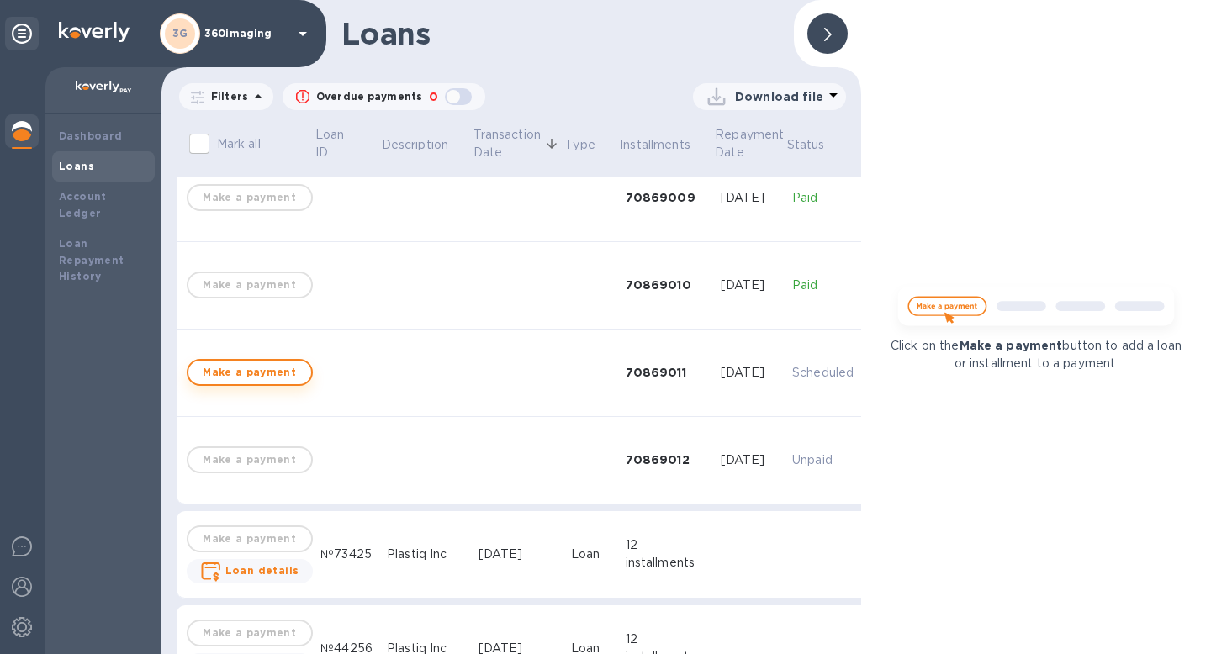
click at [268, 372] on span "Make a payment" at bounding box center [250, 373] width 96 height 20
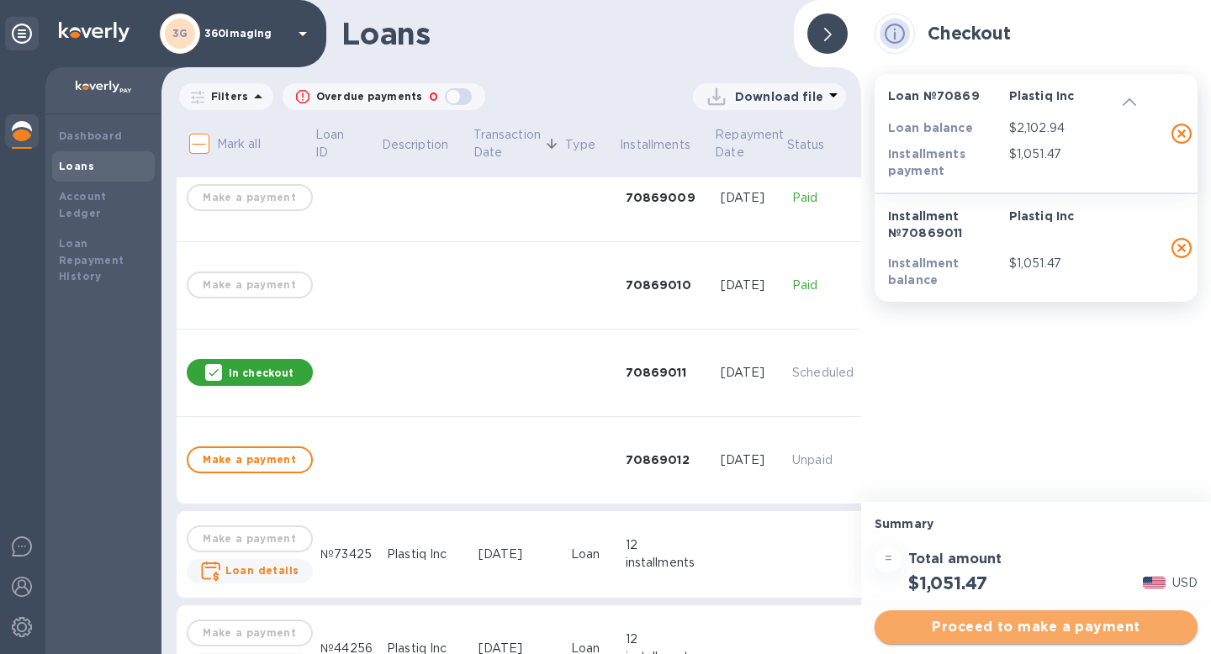
click at [1088, 623] on span "Proceed to make a payment" at bounding box center [1036, 627] width 296 height 20
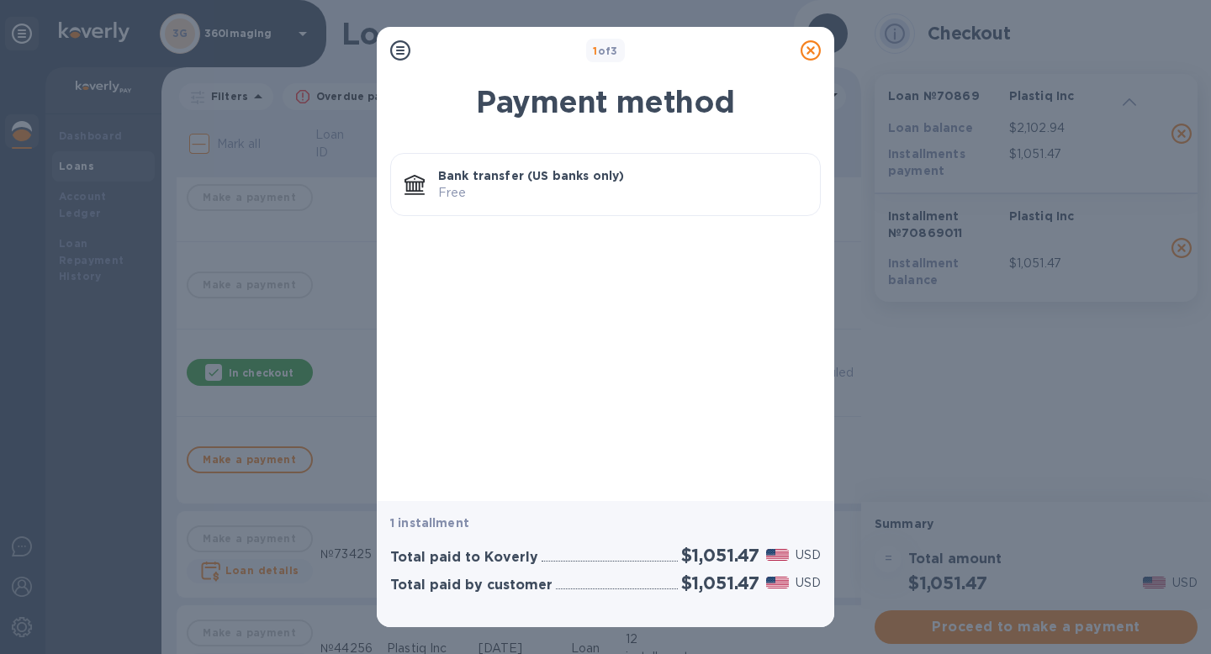
click at [704, 372] on div "Payment method Bank transfer (US banks only) Free" at bounding box center [606, 282] width 458 height 437
click at [665, 442] on div "Payment method Bank transfer (US banks only) Free" at bounding box center [606, 282] width 458 height 437
click at [580, 196] on p "Free" at bounding box center [622, 193] width 368 height 18
